Goal: Transaction & Acquisition: Subscribe to service/newsletter

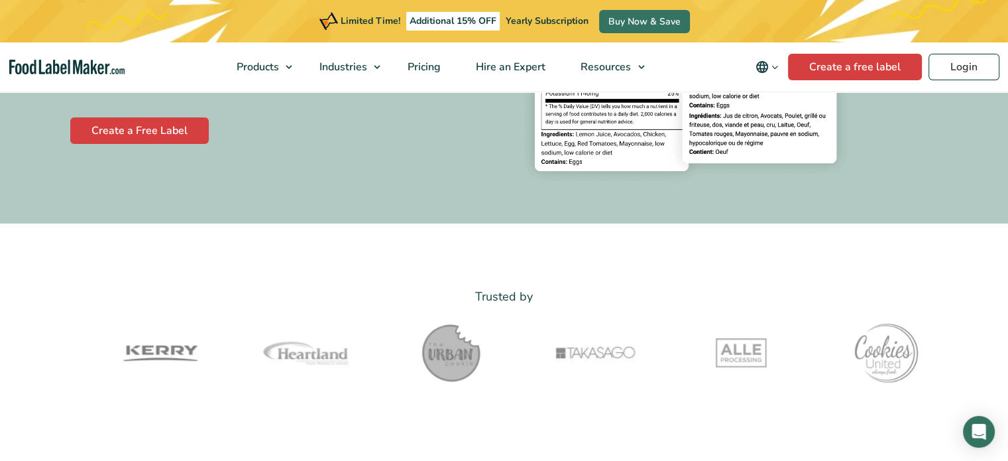
scroll to position [335, 0]
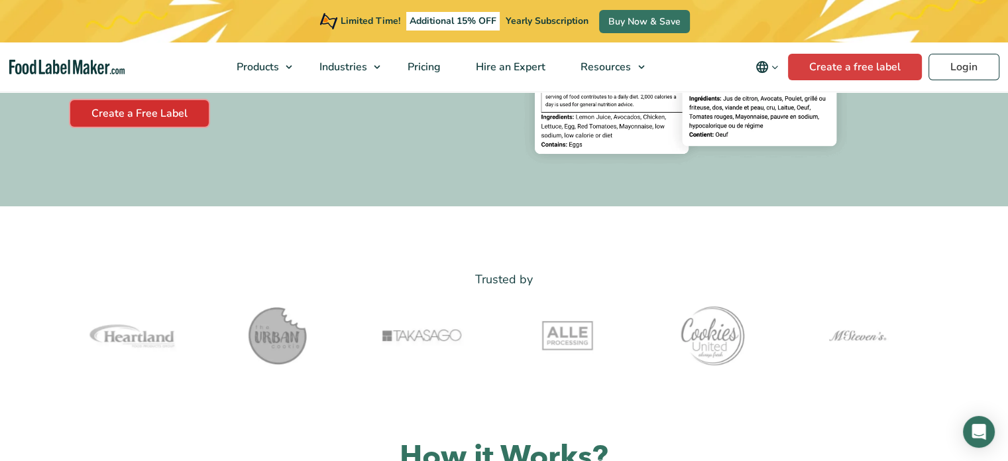
click at [195, 117] on link "Create a Free Label" at bounding box center [139, 113] width 138 height 27
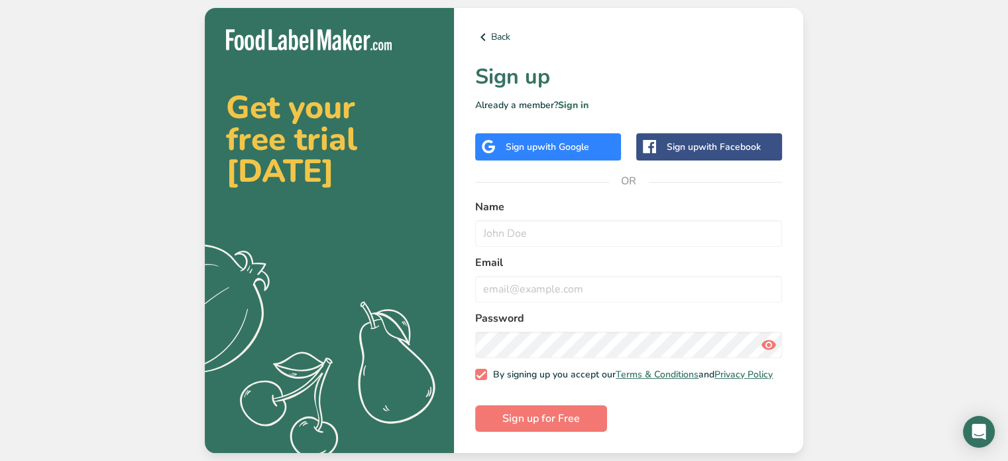
click at [555, 146] on span "with Google" at bounding box center [563, 146] width 52 height 13
